Goal: Feedback & Contribution: Submit feedback/report problem

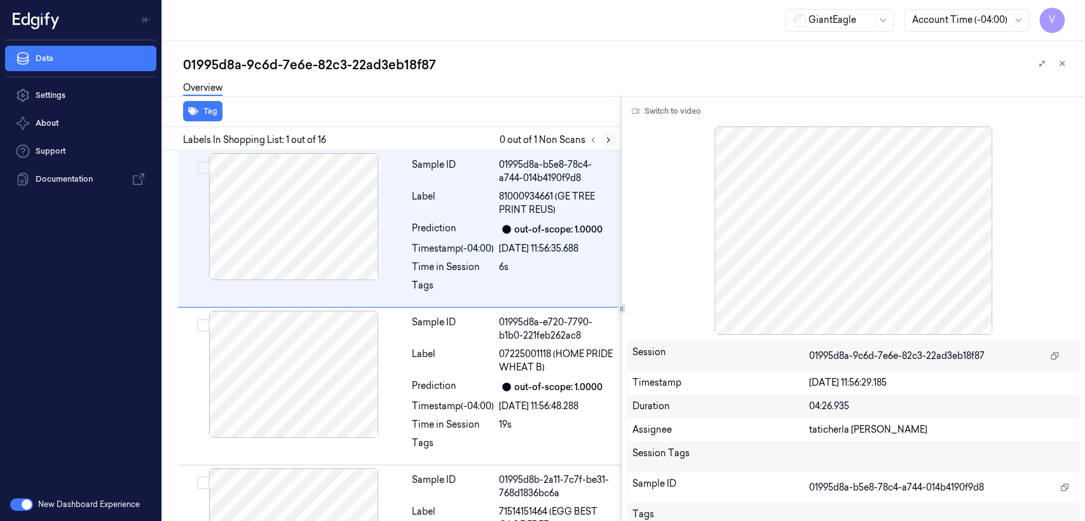
click at [608, 138] on icon at bounding box center [608, 139] width 9 height 9
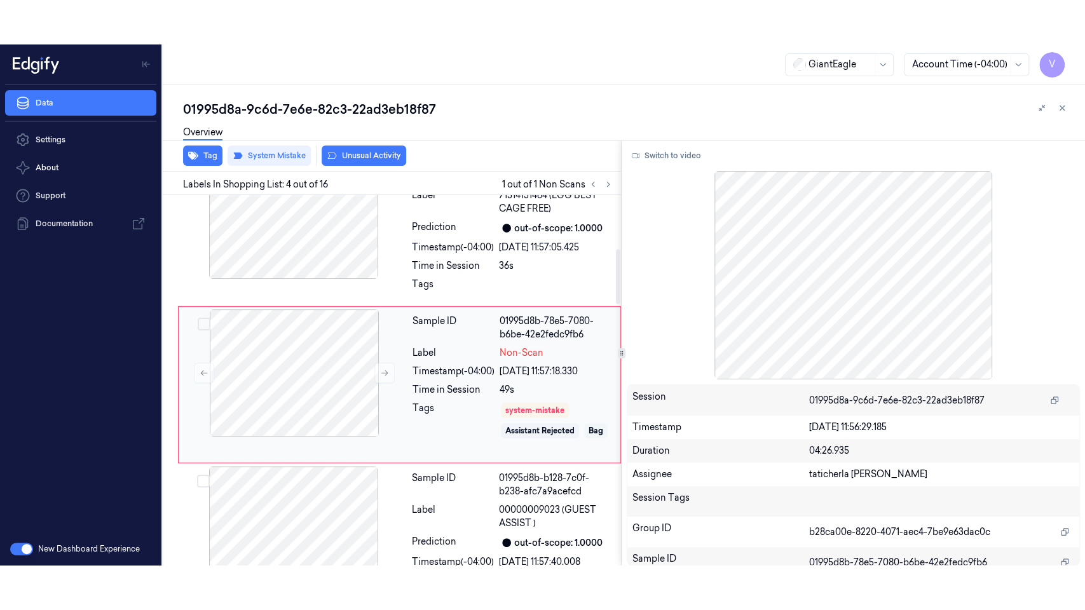
scroll to position [365, 0]
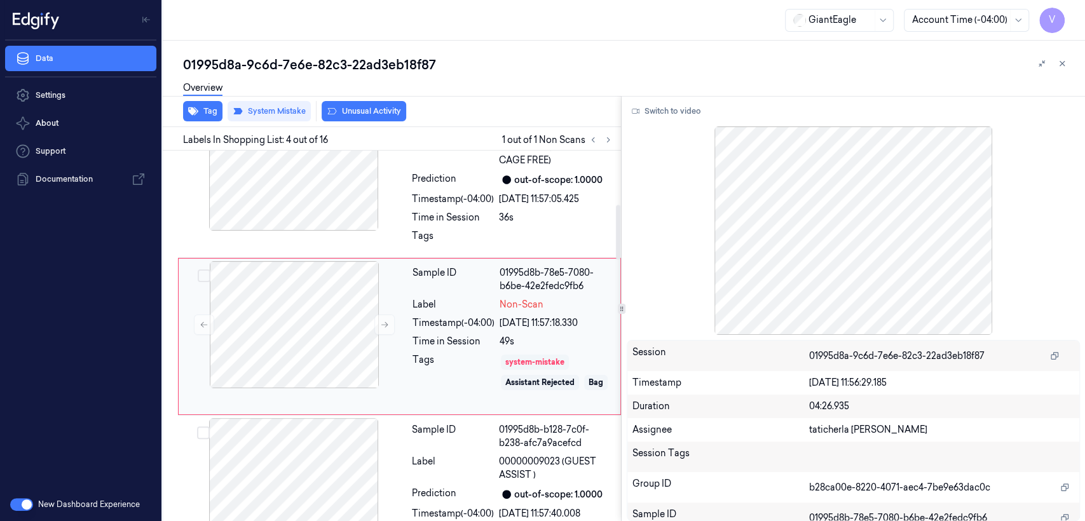
click at [529, 355] on div "system-mistake" at bounding box center [535, 362] width 68 height 15
click at [382, 323] on icon at bounding box center [384, 325] width 7 height 6
click at [379, 325] on button at bounding box center [384, 325] width 20 height 20
click at [655, 117] on button "Switch to video" at bounding box center [666, 111] width 79 height 20
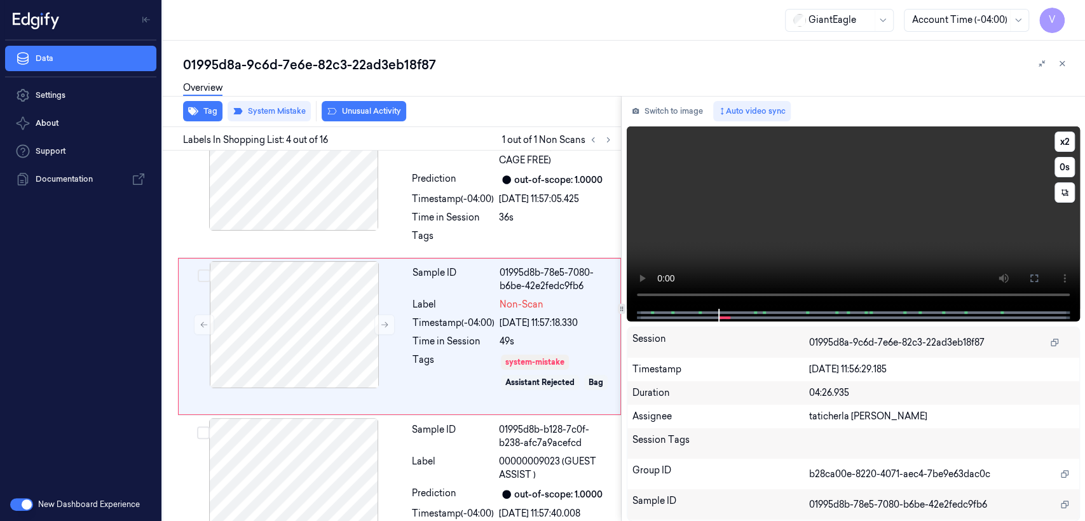
click at [856, 220] on video at bounding box center [853, 217] width 453 height 182
click at [1029, 282] on icon at bounding box center [1034, 278] width 10 height 10
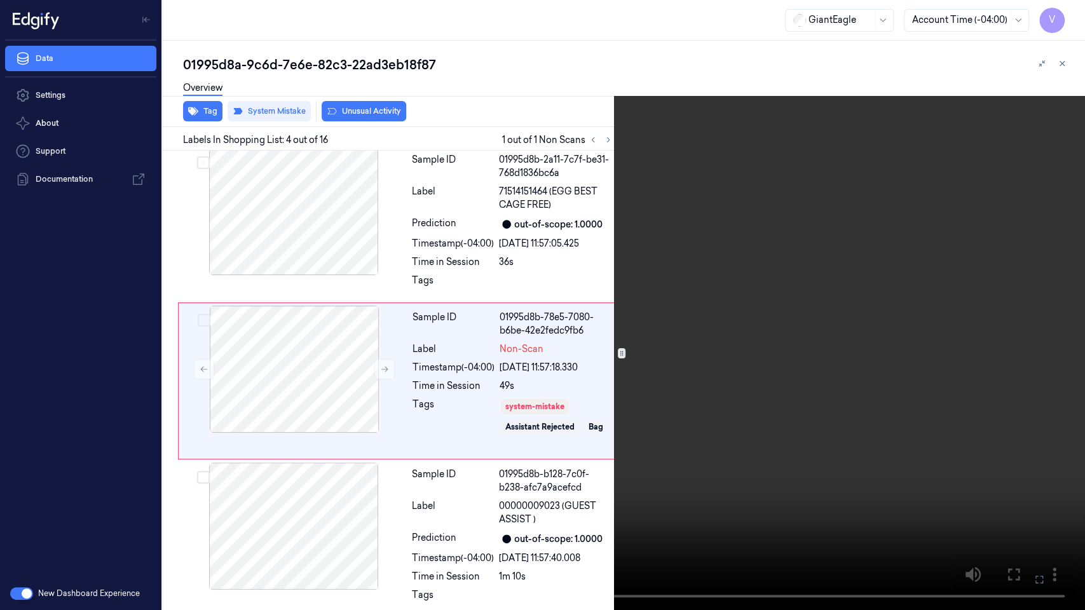
scroll to position [320, 0]
click at [733, 259] on video at bounding box center [542, 305] width 1085 height 610
click at [427, 252] on video at bounding box center [542, 305] width 1085 height 610
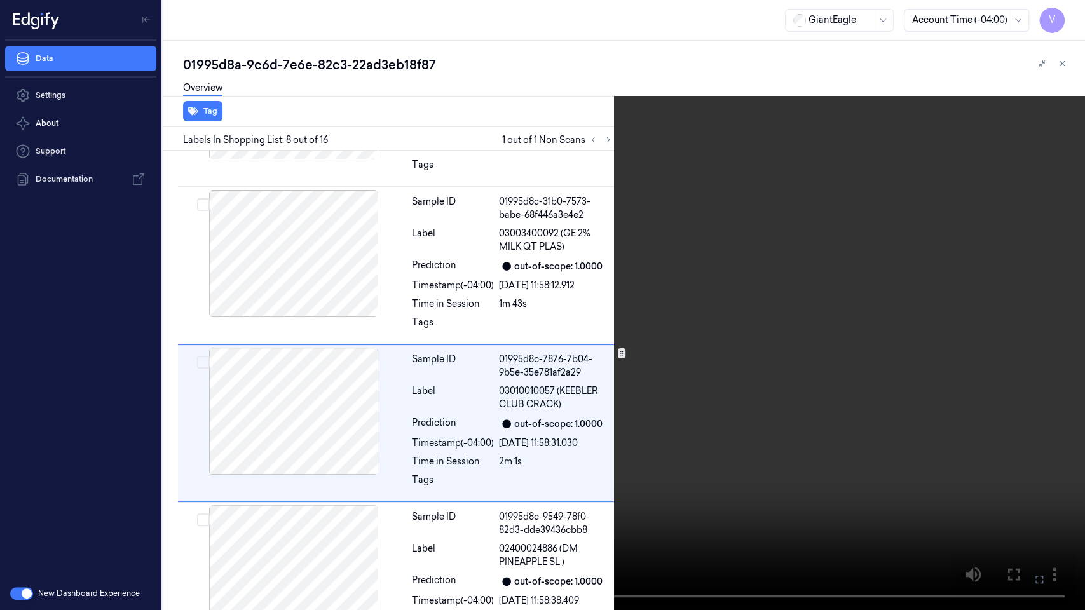
scroll to position [950, 0]
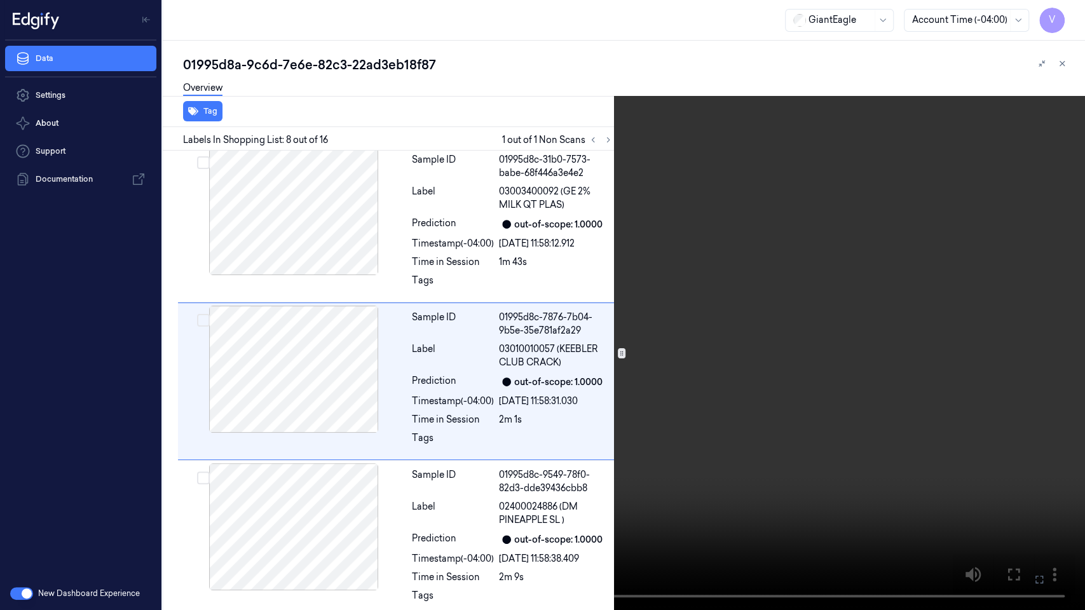
click at [1076, 4] on video at bounding box center [542, 305] width 1085 height 610
click at [1073, 15] on button "x 2" at bounding box center [1069, 15] width 20 height 20
click at [674, 229] on video at bounding box center [542, 305] width 1085 height 610
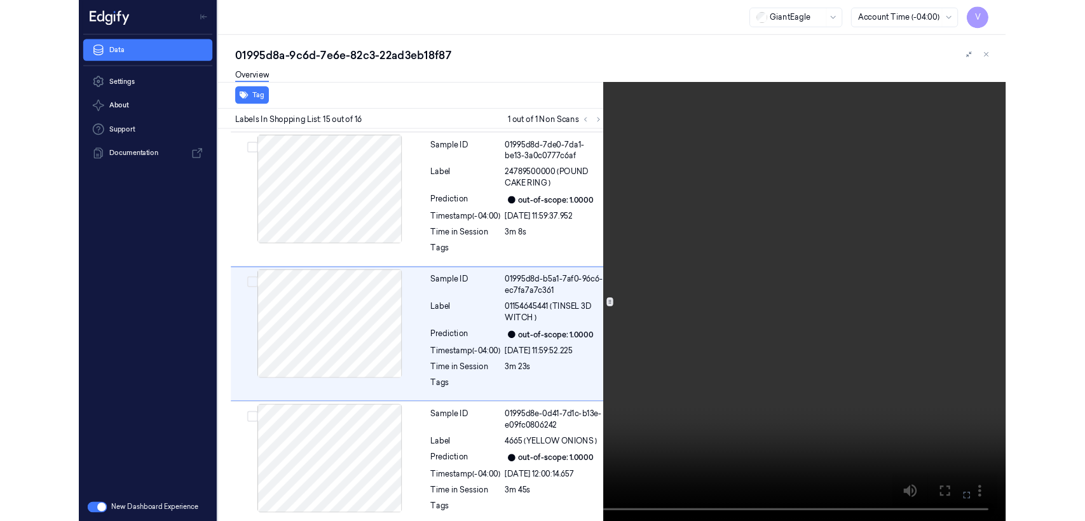
scroll to position [2049, 0]
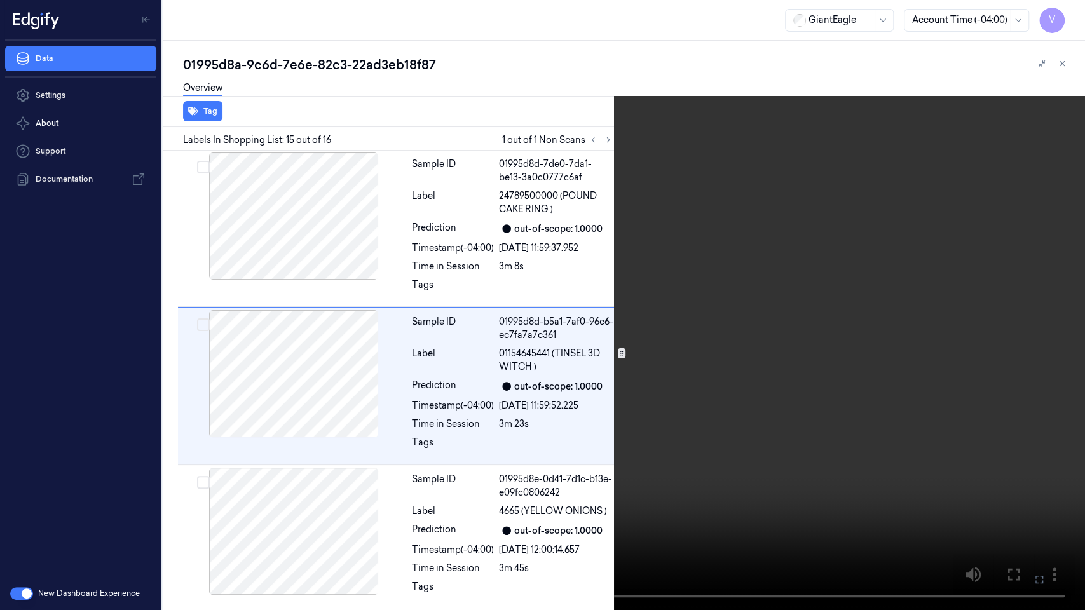
click at [0, 0] on icon at bounding box center [0, 0] width 0 height 0
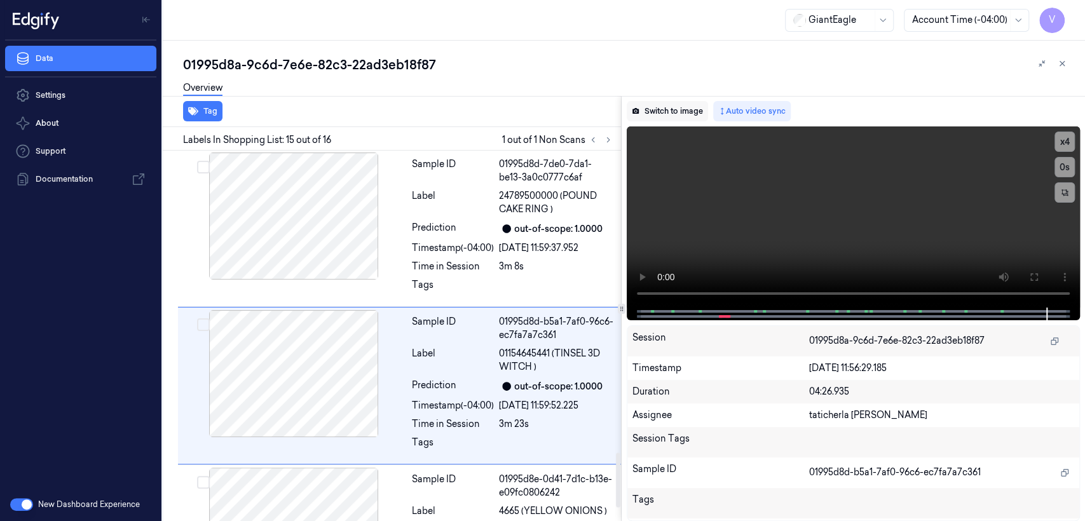
click at [661, 105] on button "Switch to image" at bounding box center [667, 111] width 81 height 20
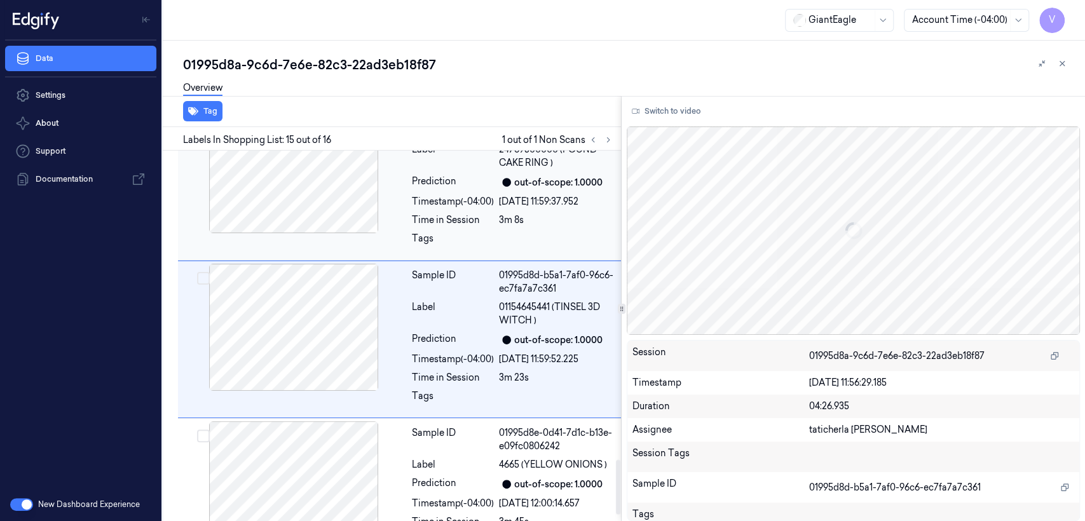
scroll to position [2097, 0]
click at [366, 212] on div at bounding box center [293, 168] width 226 height 127
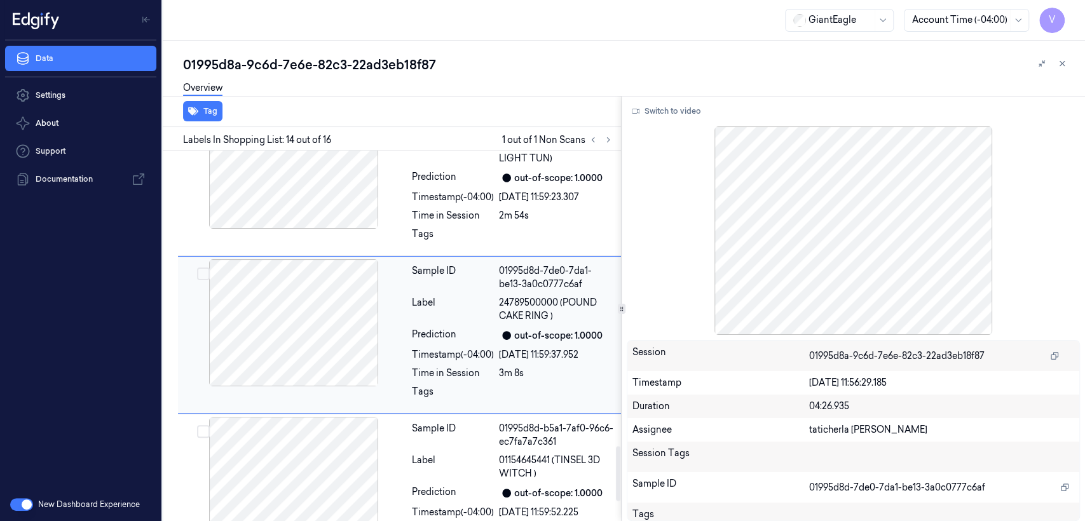
scroll to position [1939, 0]
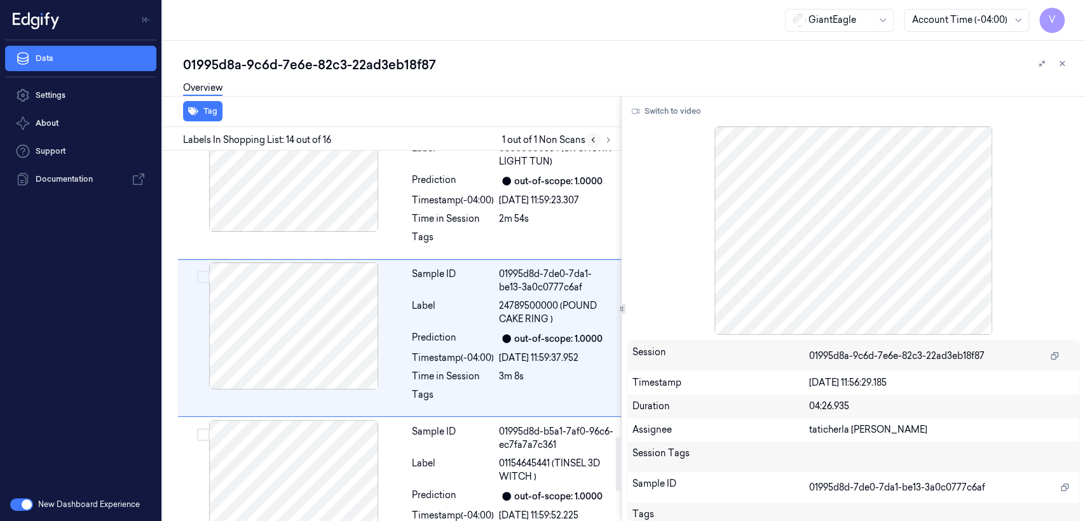
click at [595, 142] on icon at bounding box center [592, 139] width 9 height 9
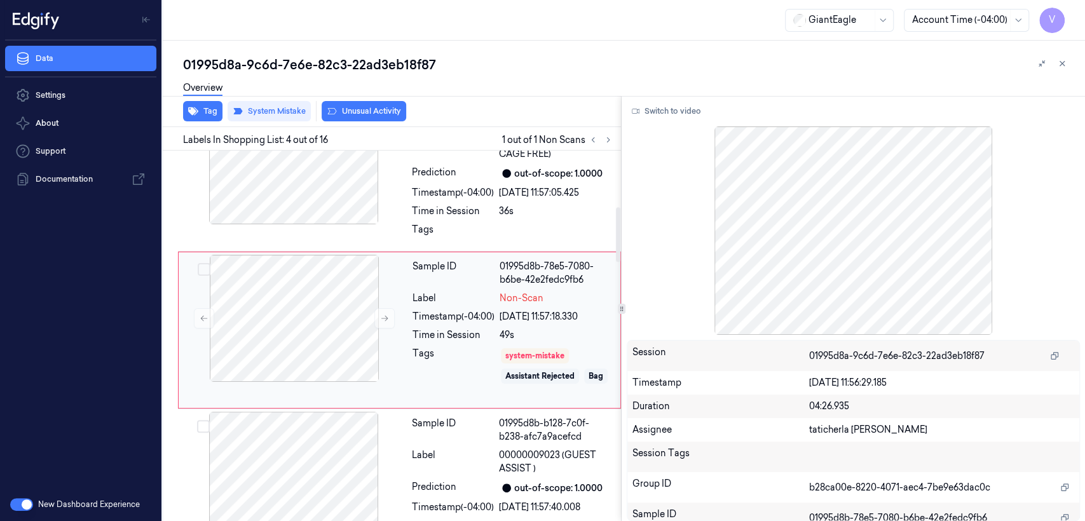
scroll to position [365, 0]
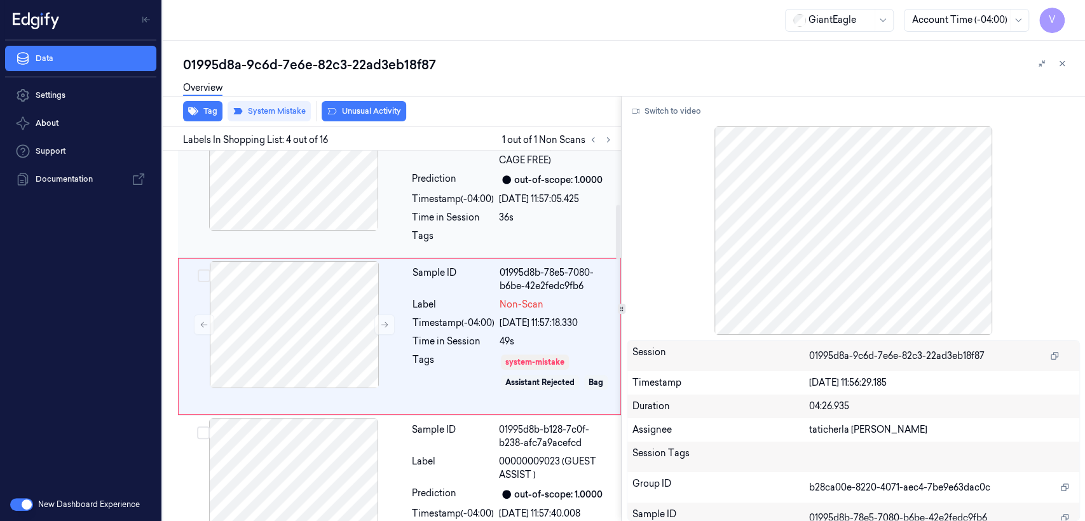
click at [331, 193] on div at bounding box center [293, 167] width 226 height 127
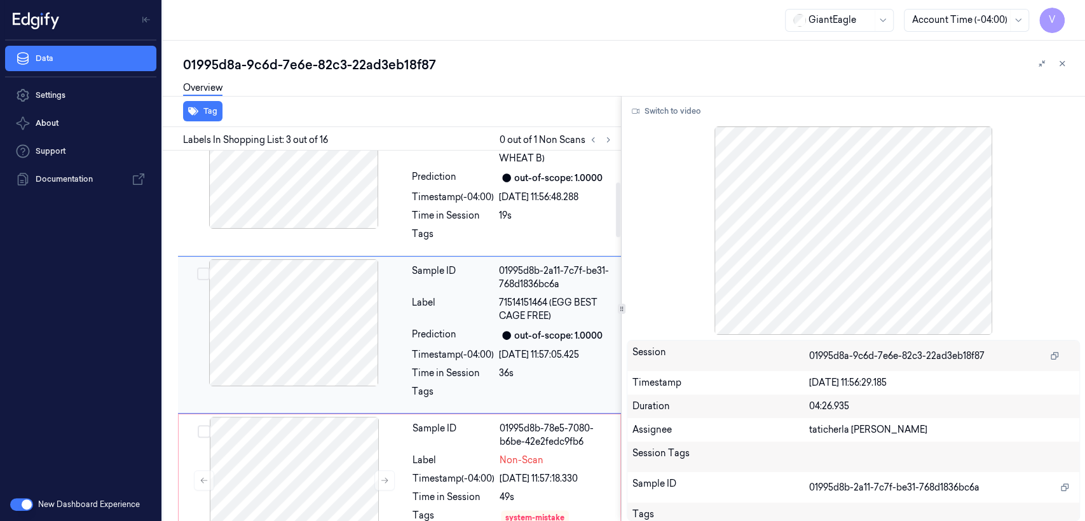
scroll to position [208, 0]
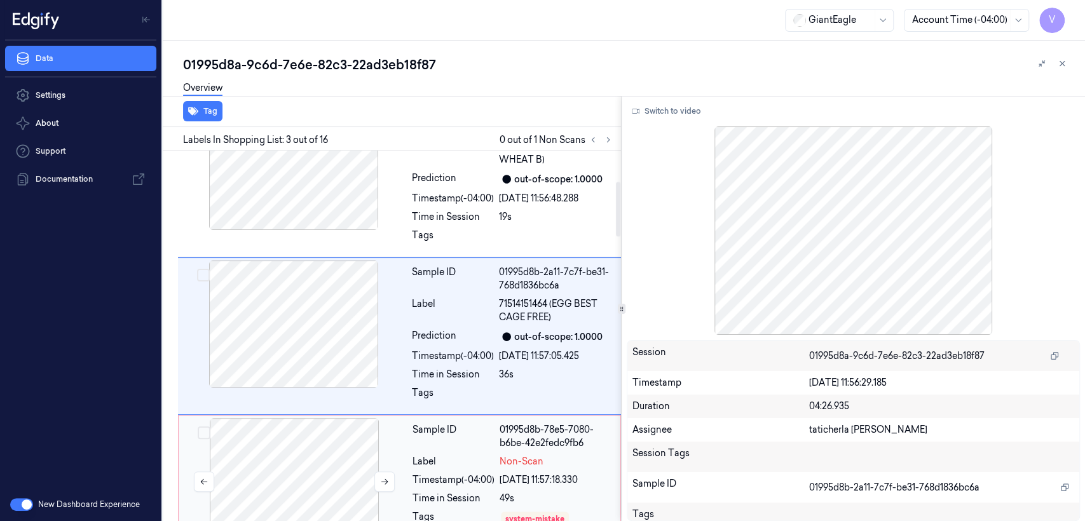
click at [293, 426] on div at bounding box center [294, 481] width 226 height 127
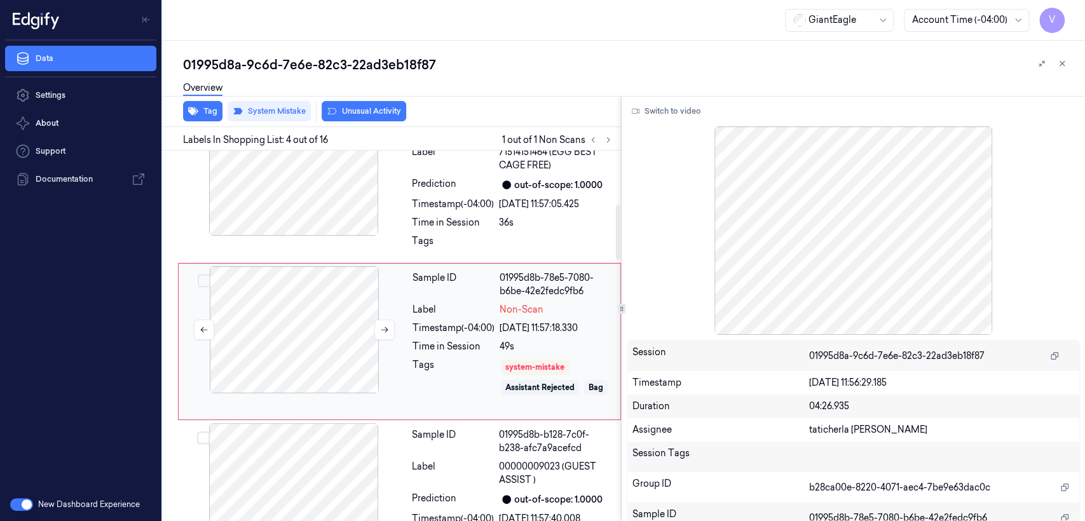
scroll to position [365, 0]
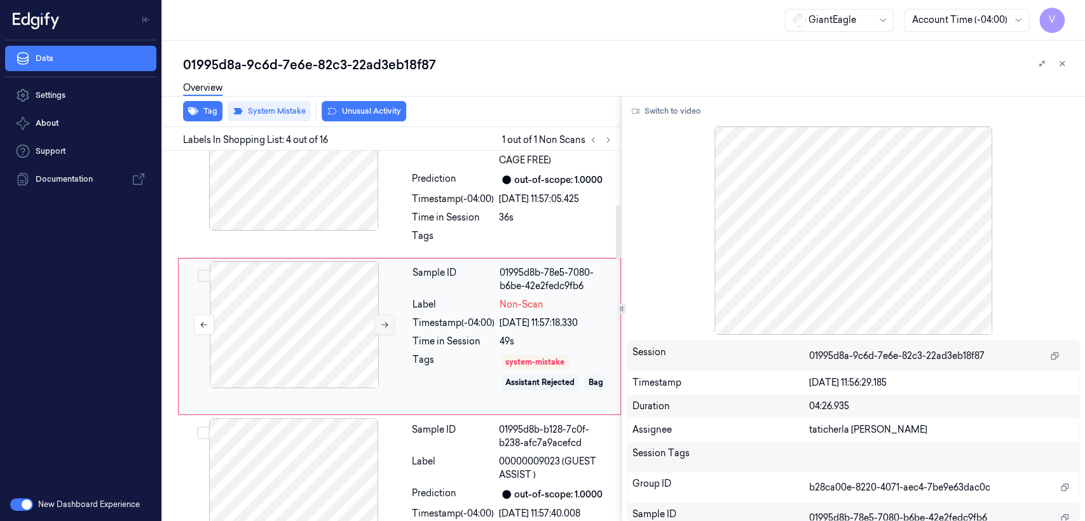
click at [381, 325] on icon at bounding box center [384, 324] width 9 height 9
click at [346, 479] on div at bounding box center [293, 481] width 226 height 127
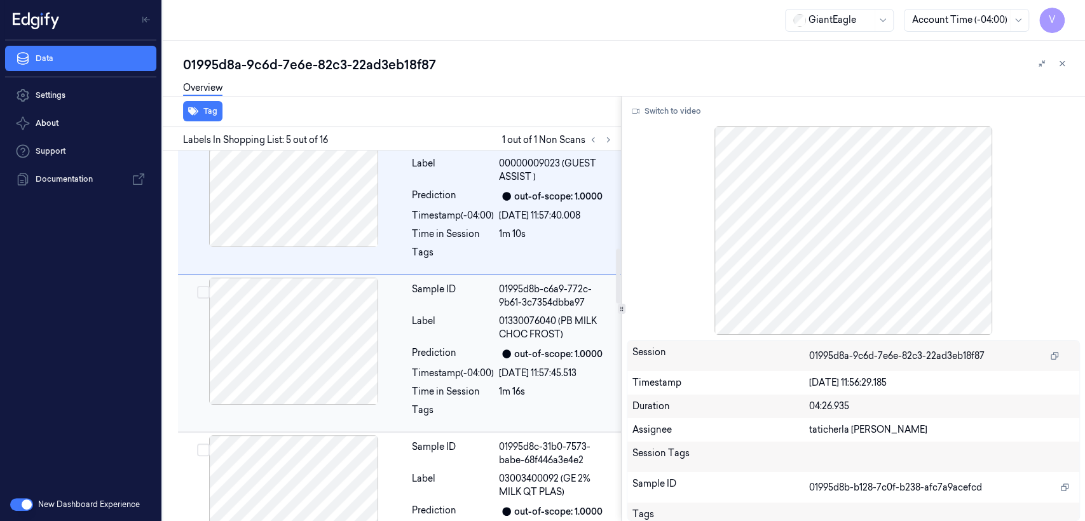
click at [341, 358] on div at bounding box center [293, 341] width 226 height 127
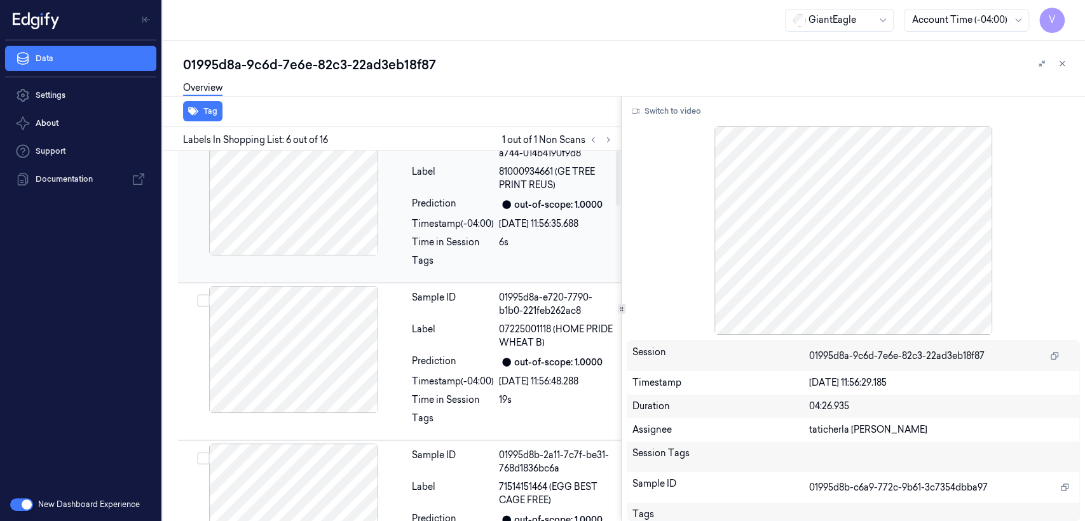
scroll to position [0, 0]
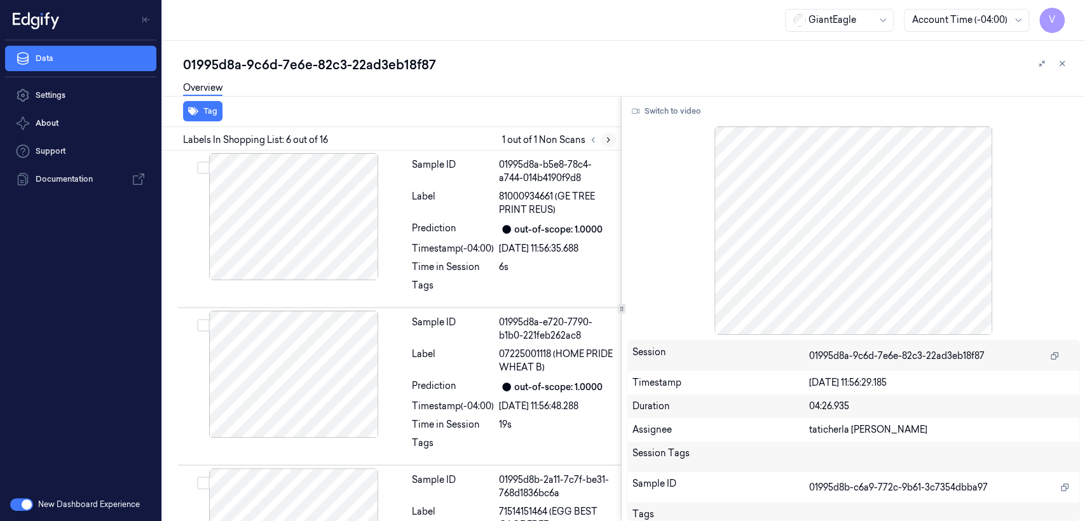
click at [613, 139] on button at bounding box center [608, 139] width 15 height 15
click at [587, 148] on div "Labels In Shopping List: 6 out of 16 1 out of 1 Non Scans" at bounding box center [389, 139] width 463 height 24
click at [586, 147] on div "Labels In Shopping List: 6 out of 16 1 out of 1 Non Scans" at bounding box center [389, 139] width 463 height 24
click at [588, 146] on div at bounding box center [600, 139] width 31 height 15
click at [590, 144] on button at bounding box center [592, 139] width 15 height 15
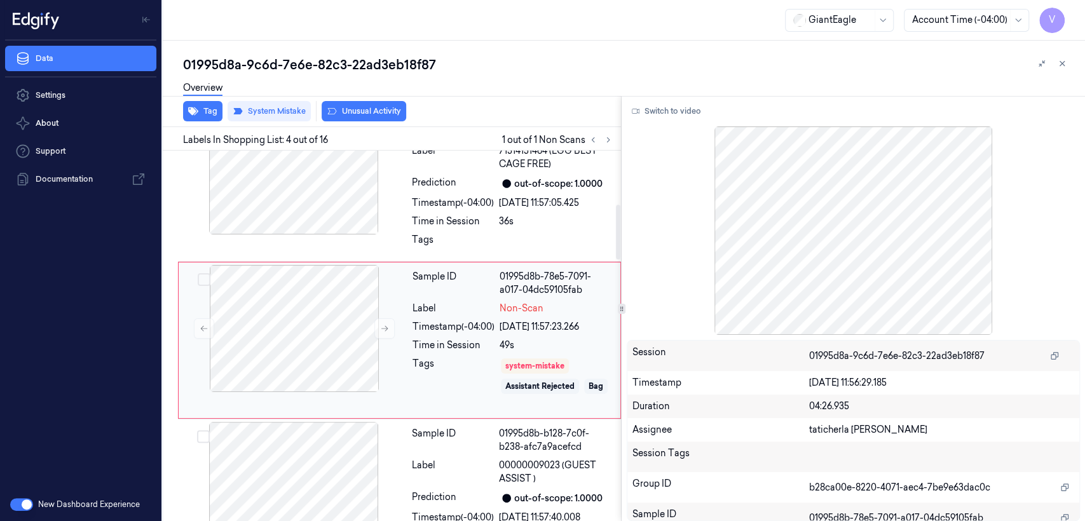
scroll to position [365, 0]
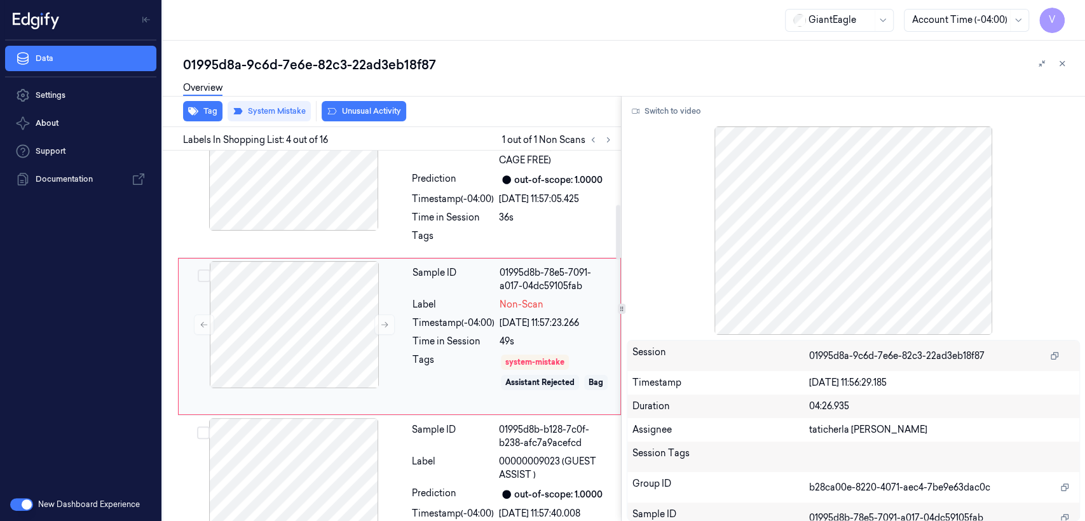
click at [506, 322] on div "[DATE] 11:57:23.266" at bounding box center [556, 322] width 113 height 13
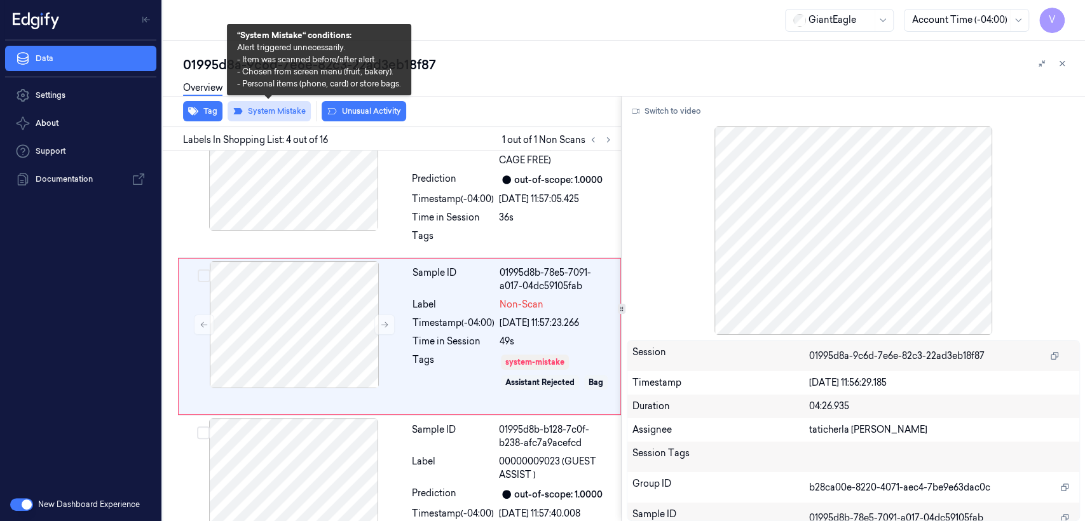
click at [275, 118] on button "System Mistake" at bounding box center [269, 111] width 83 height 20
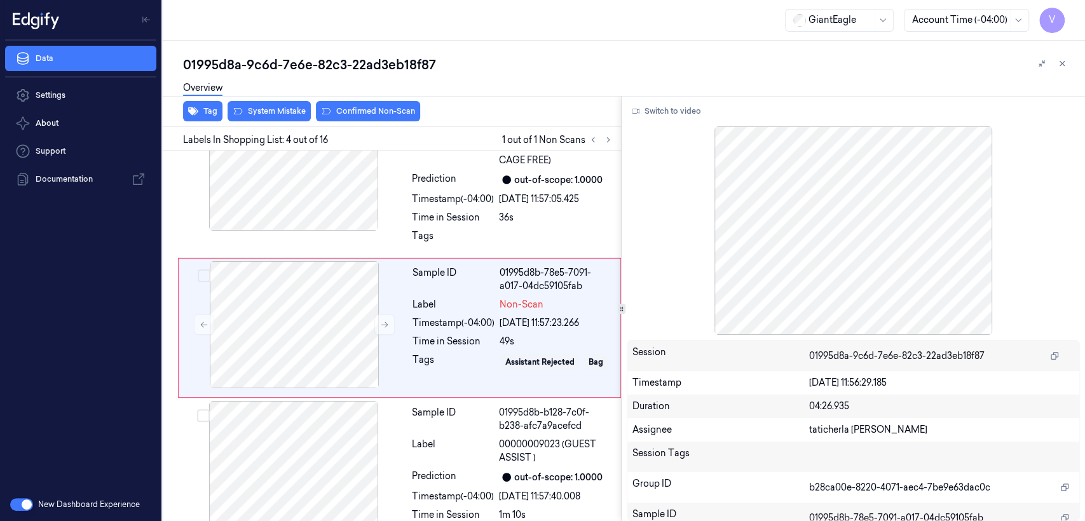
scroll to position [357, 0]
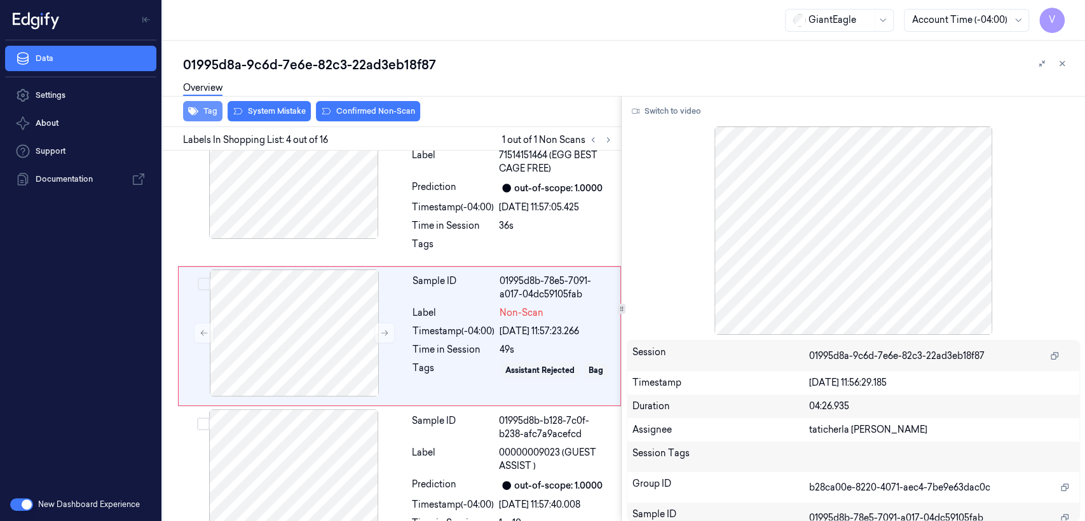
click at [212, 111] on button "Tag" at bounding box center [202, 111] width 39 height 20
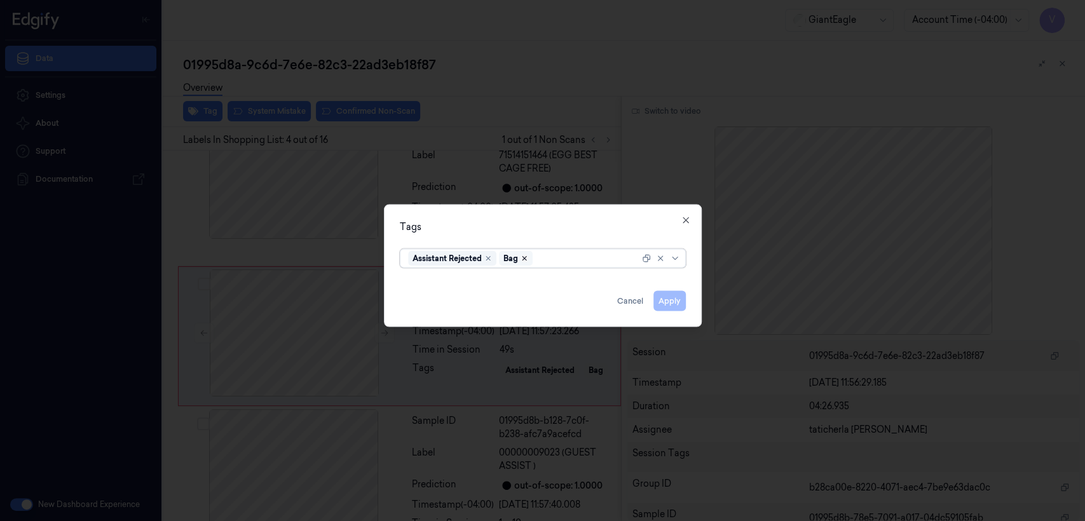
click at [525, 258] on icon "Remove ,Bag" at bounding box center [524, 259] width 8 height 8
click at [675, 303] on button "Apply" at bounding box center [669, 301] width 32 height 20
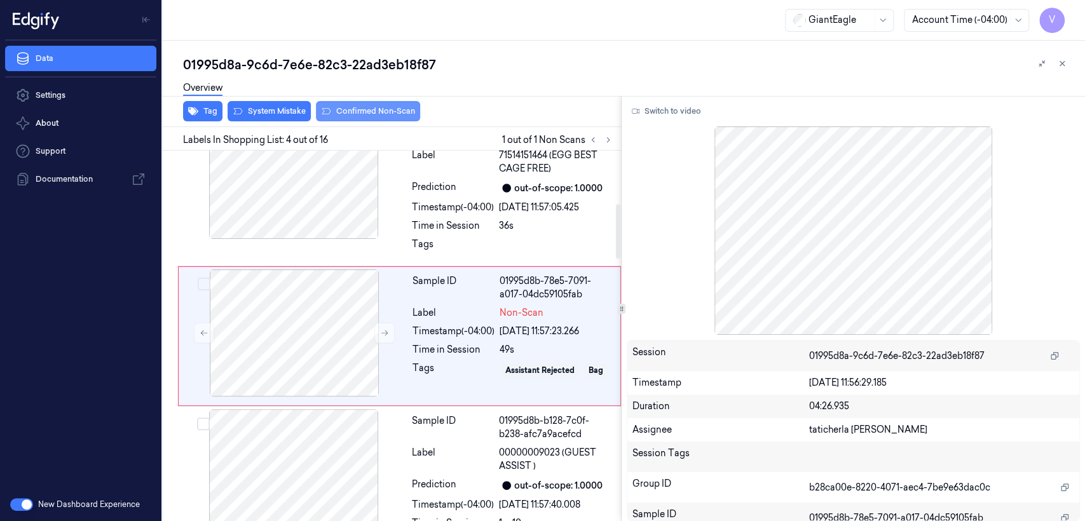
scroll to position [353, 0]
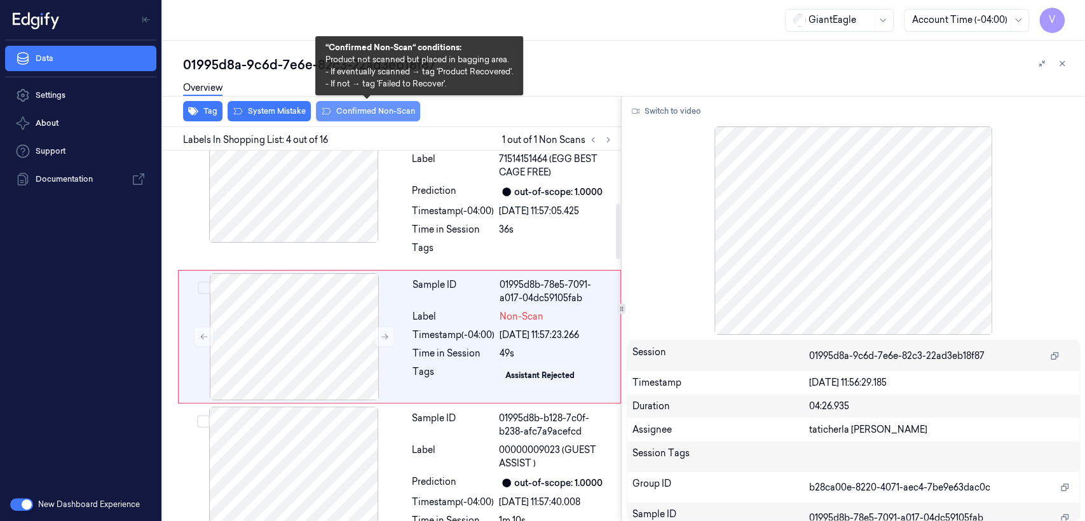
click at [367, 112] on button "Confirmed Non-Scan" at bounding box center [368, 111] width 104 height 20
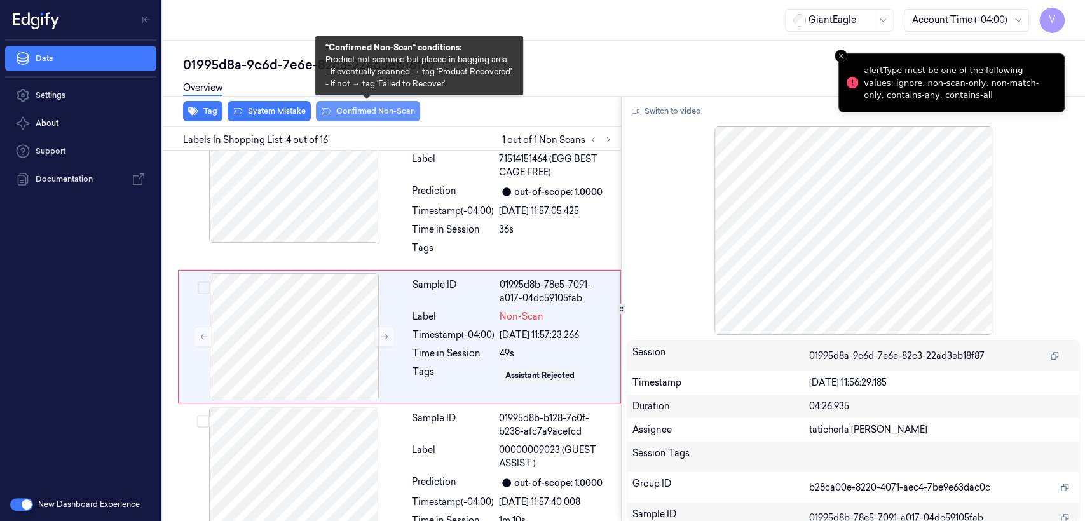
scroll to position [357, 0]
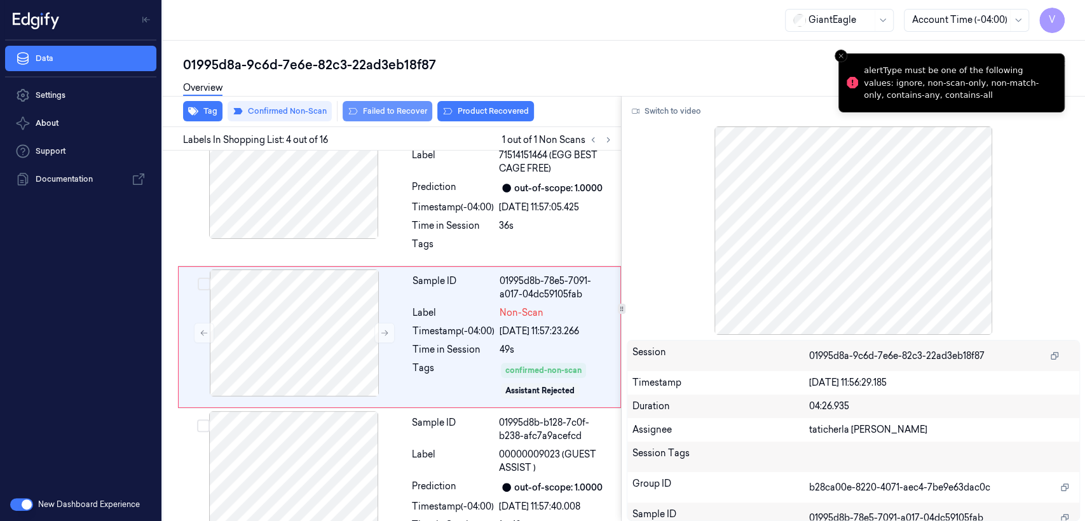
click at [394, 117] on button "Failed to Recover" at bounding box center [388, 111] width 90 height 20
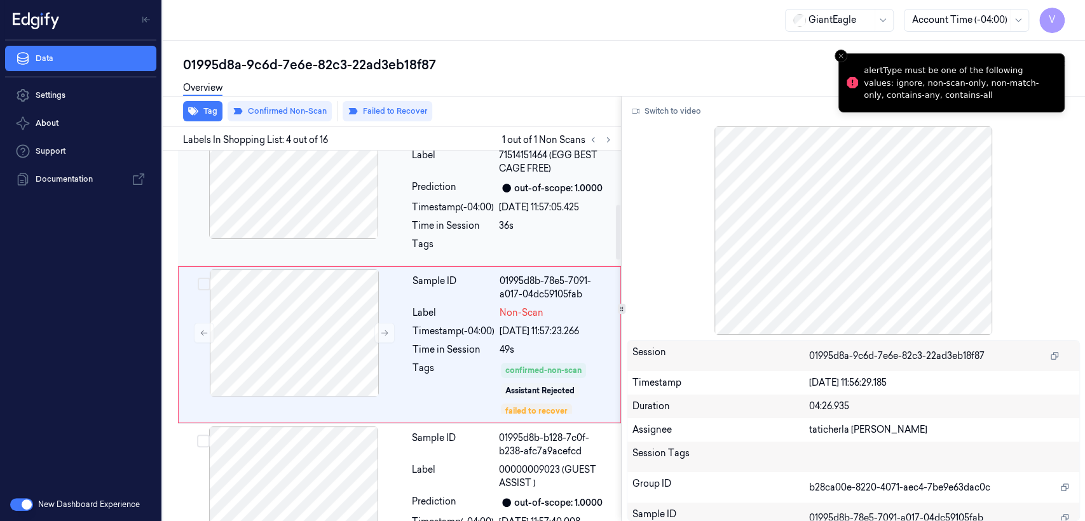
scroll to position [365, 0]
